Goal: Transaction & Acquisition: Subscribe to service/newsletter

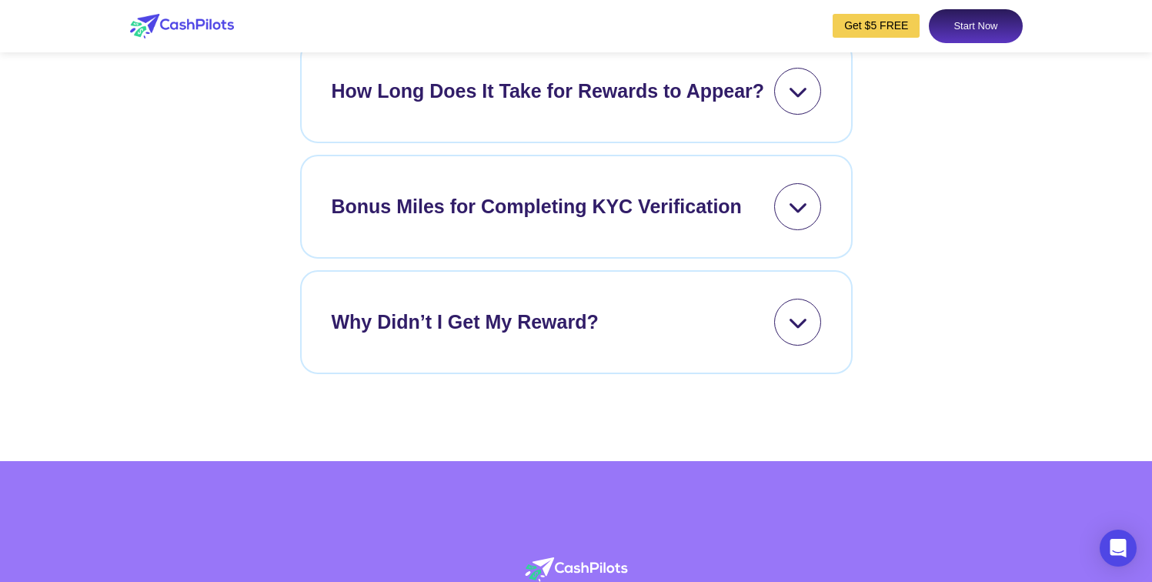
scroll to position [7381, 0]
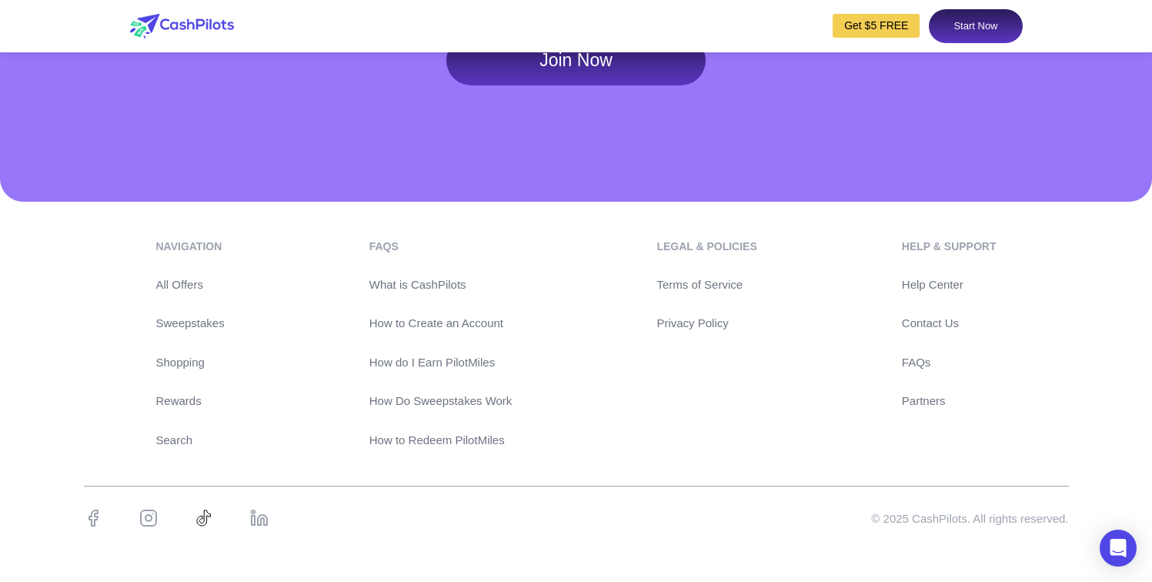
click at [693, 329] on link "Privacy Policy" at bounding box center [707, 324] width 100 height 18
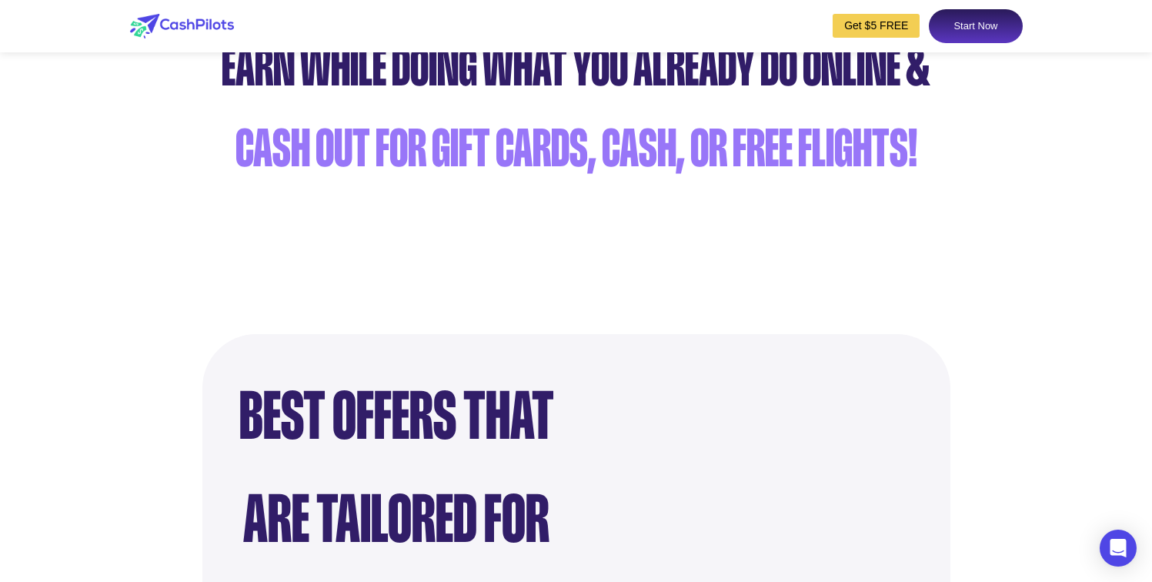
scroll to position [1179, 0]
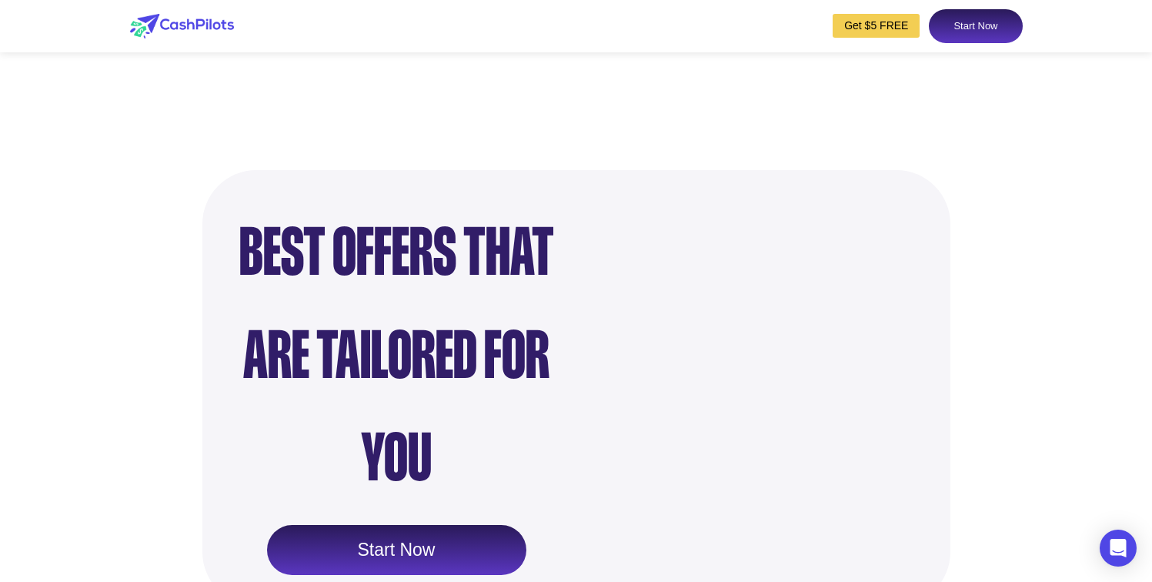
click at [364, 525] on link "Start Now" at bounding box center [396, 550] width 259 height 51
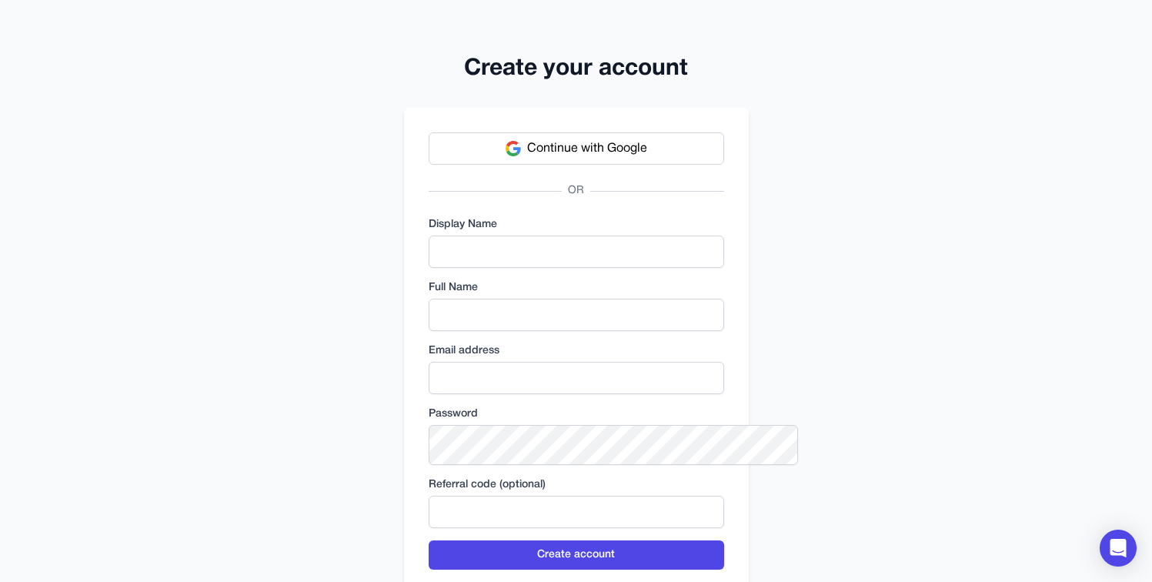
click at [404, 397] on div "Continue with Google OR Display Name Full Name Email address Password Referral …" at bounding box center [576, 396] width 345 height 576
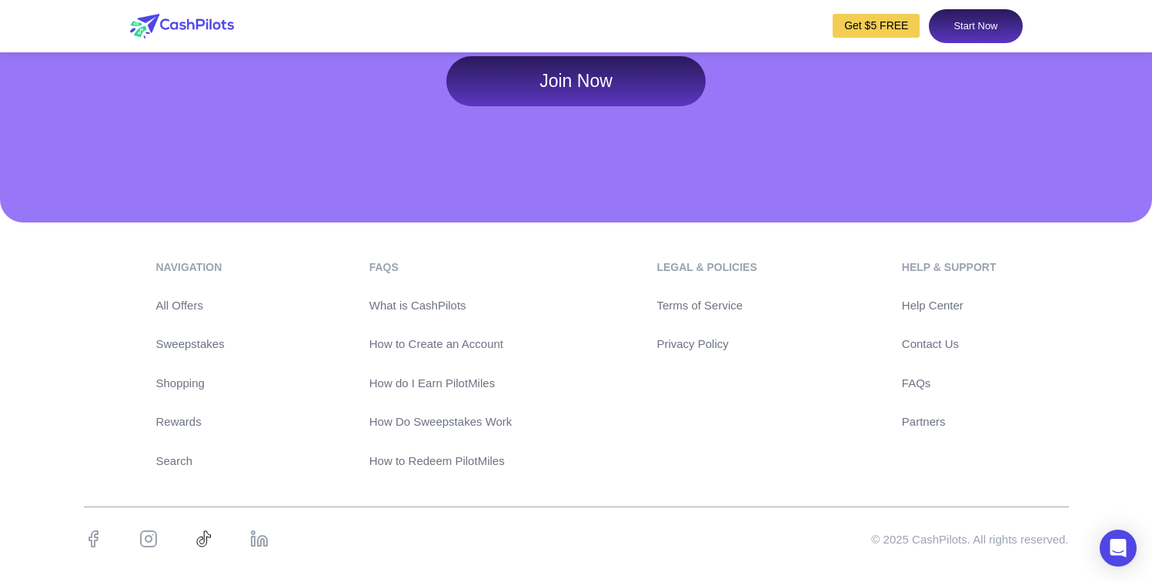
scroll to position [7381, 0]
